Goal: Find specific page/section: Find specific page/section

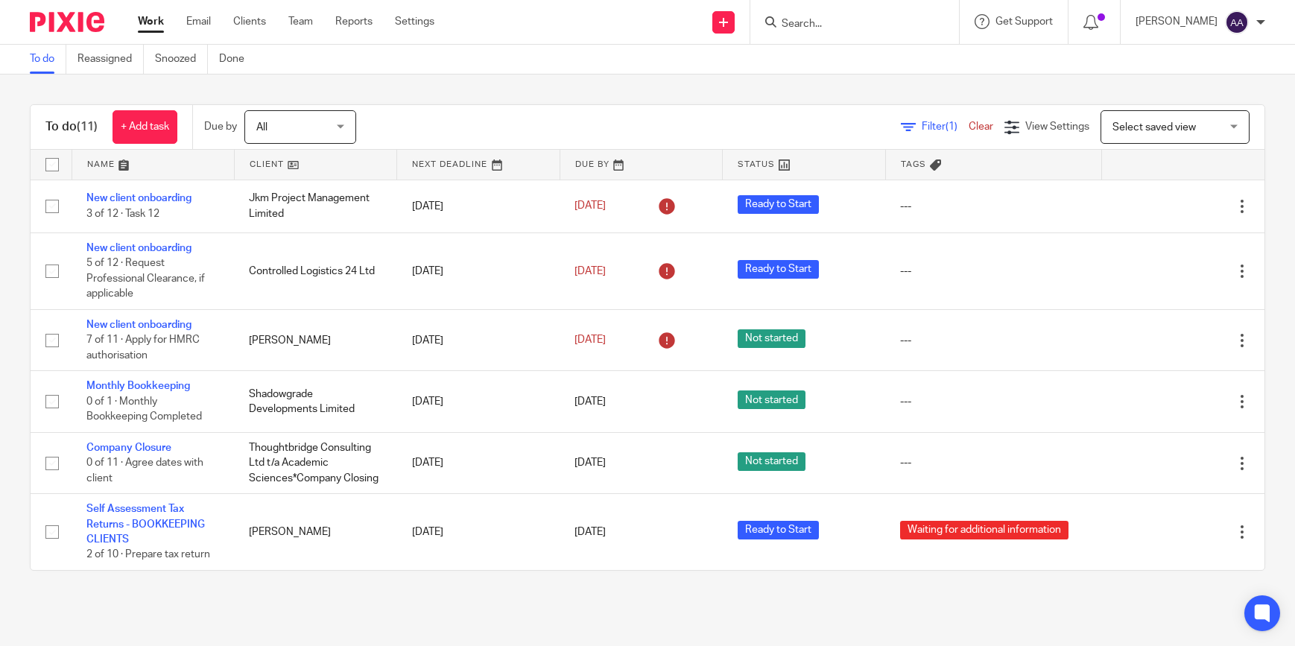
click at [894, 27] on input "Search" at bounding box center [847, 24] width 134 height 13
type input "Ferox"
click at [873, 77] on link at bounding box center [913, 64] width 273 height 34
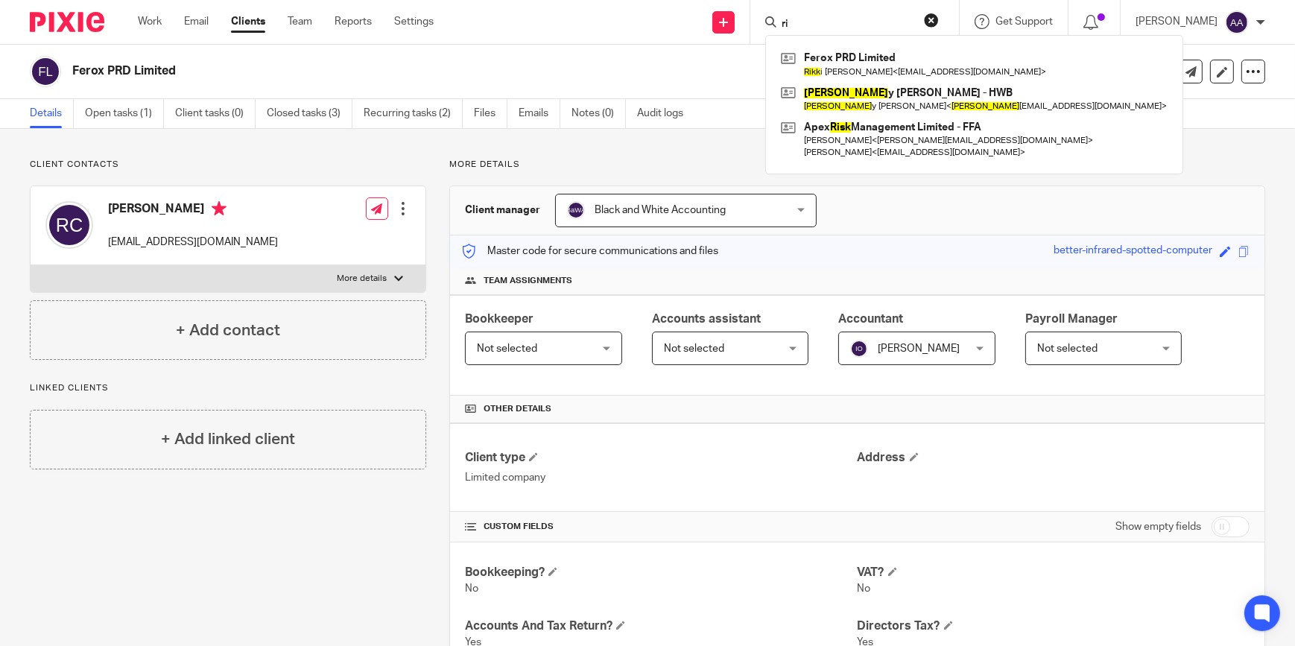
type input "r"
